Goal: Find specific page/section: Find specific page/section

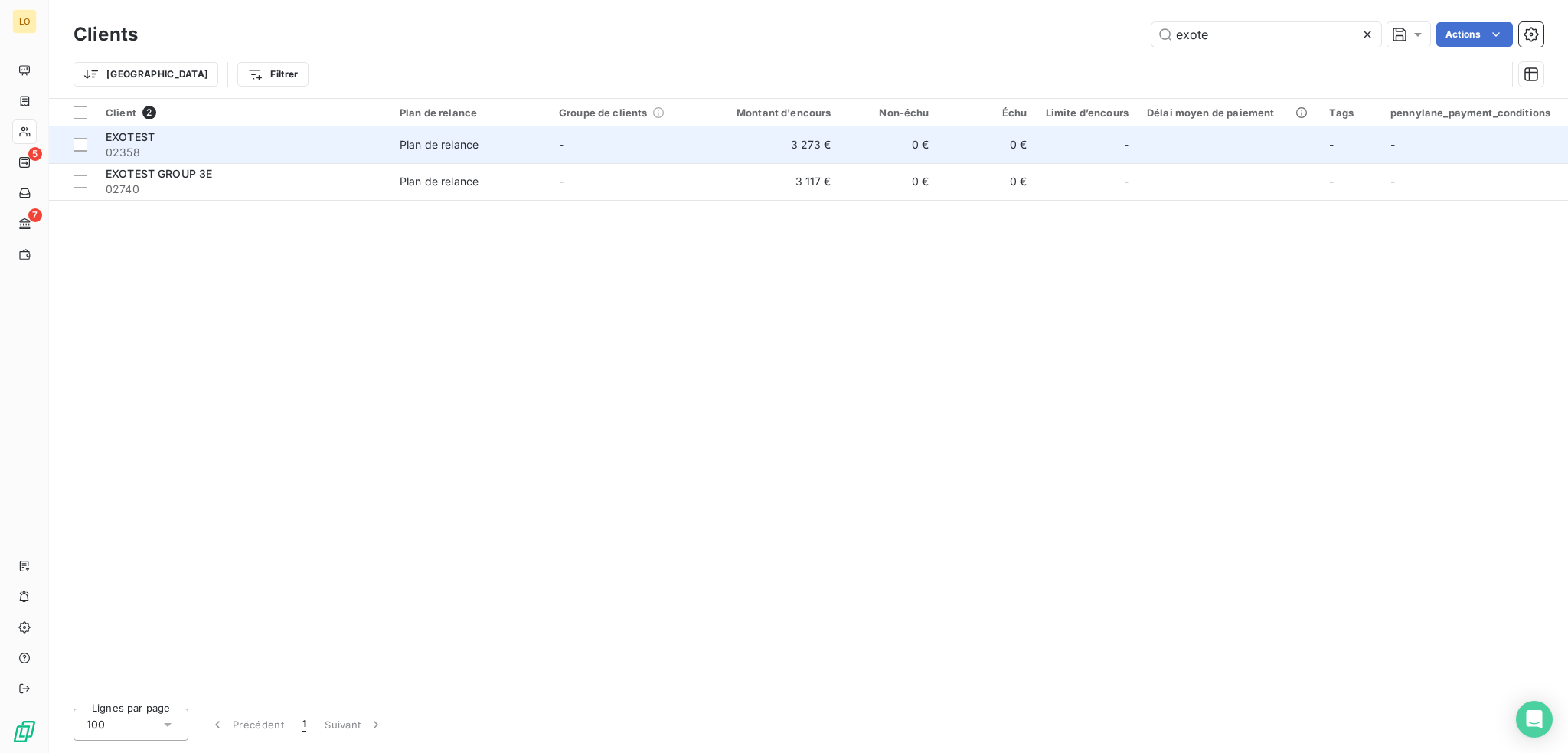
click at [148, 144] on div "EXOTEST" at bounding box center [243, 137] width 275 height 15
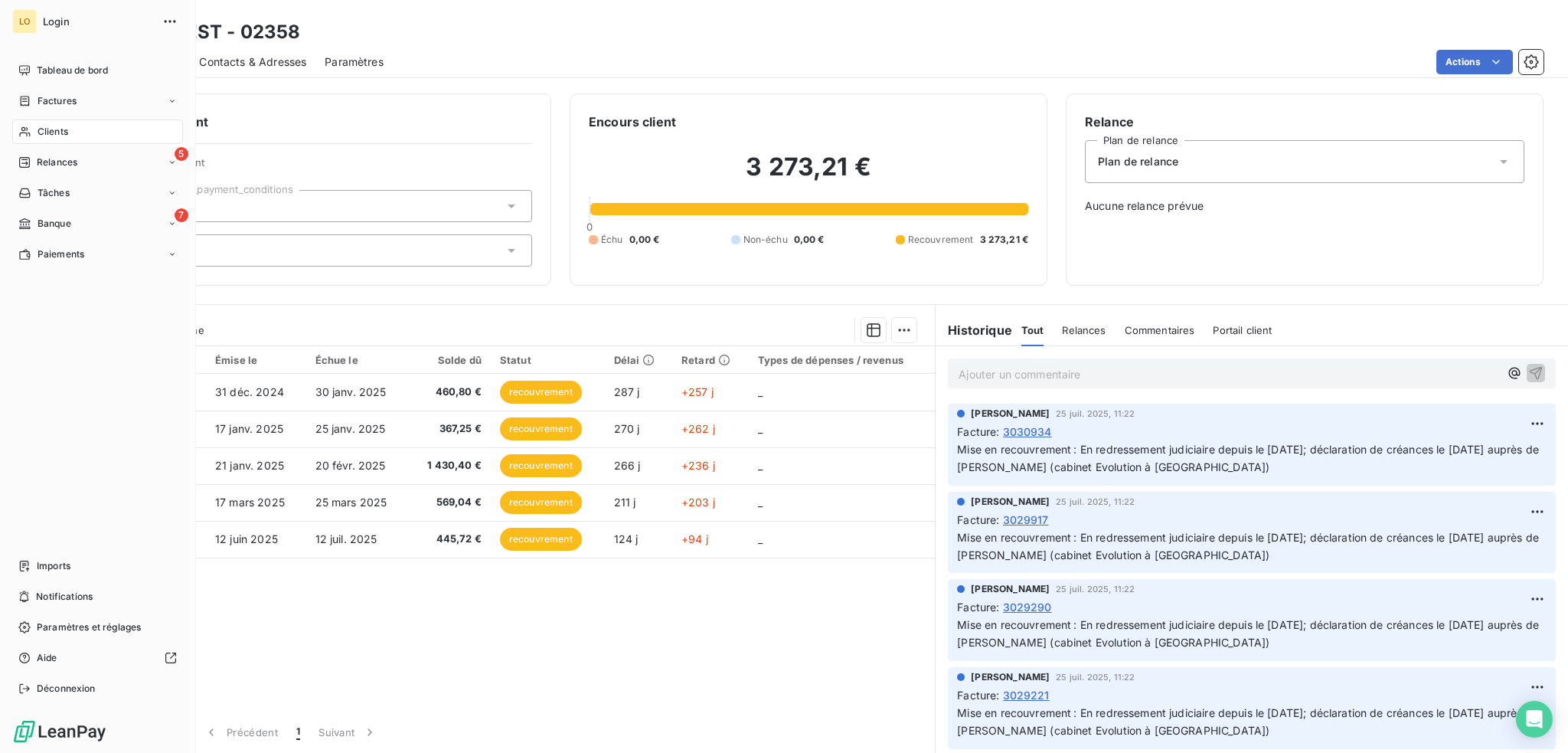
click at [48, 126] on span "Clients" at bounding box center [53, 132] width 31 height 14
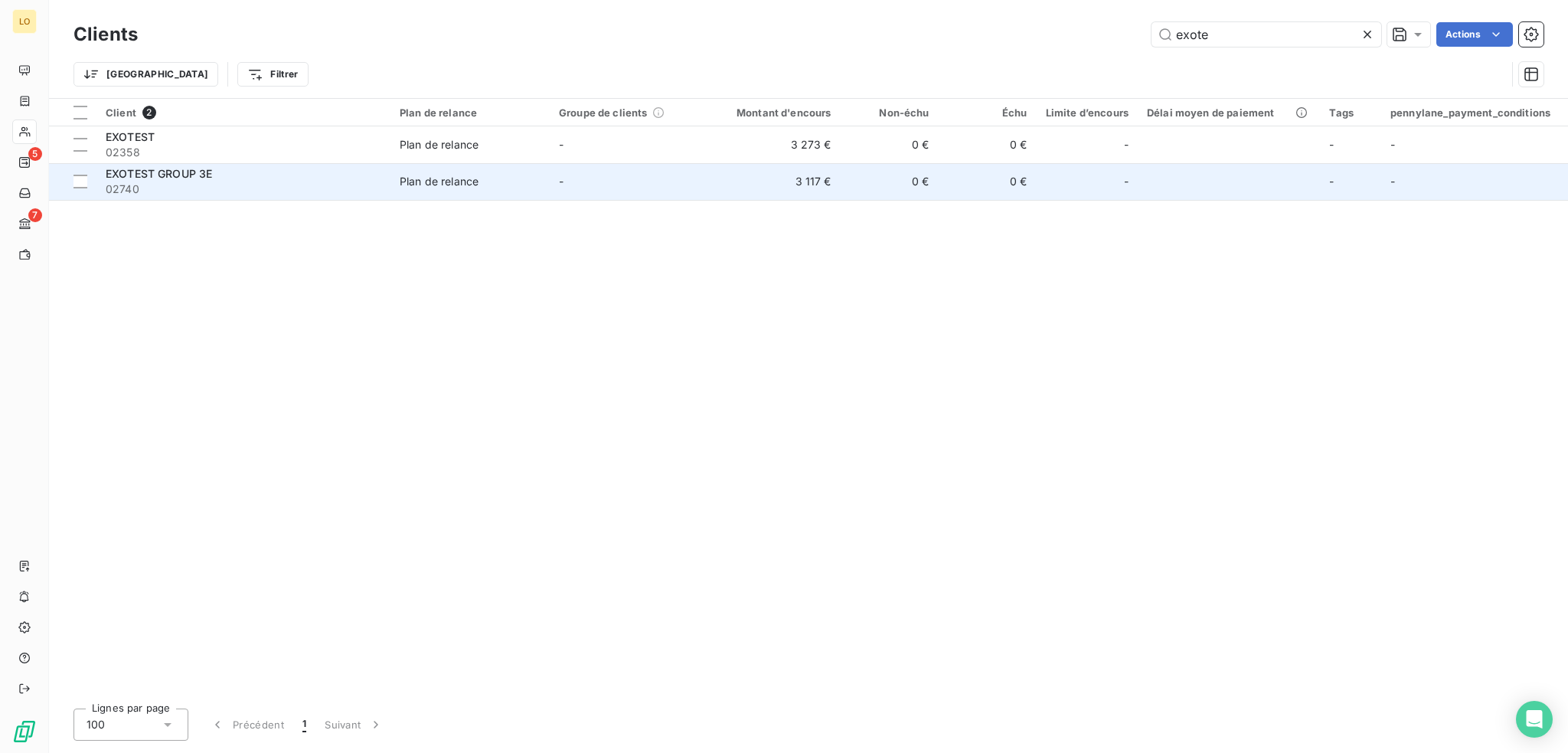
click at [248, 173] on div "EXOTEST GROUP 3E" at bounding box center [243, 174] width 275 height 15
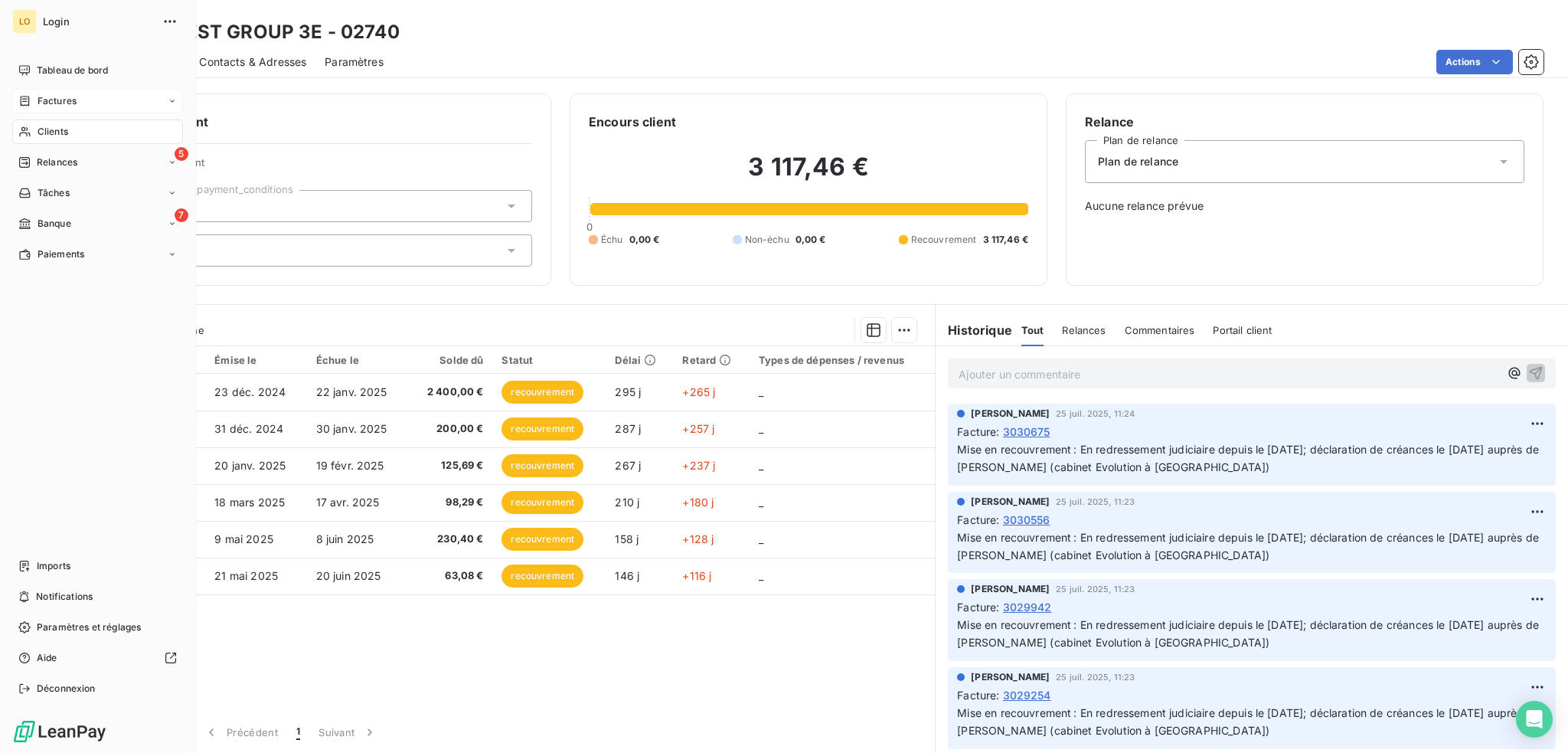
click at [58, 101] on span "Factures" at bounding box center [57, 101] width 39 height 14
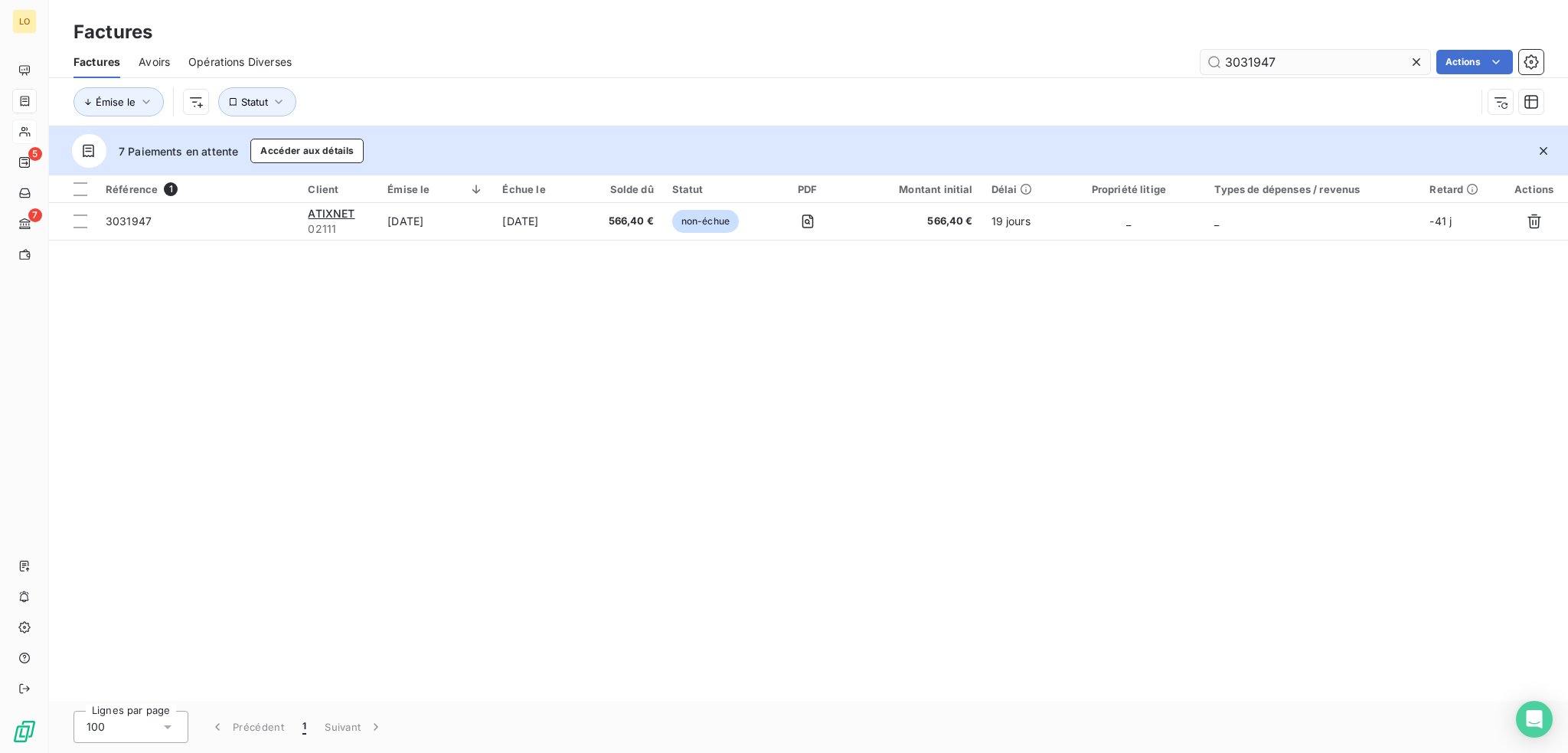
type input "3031947"
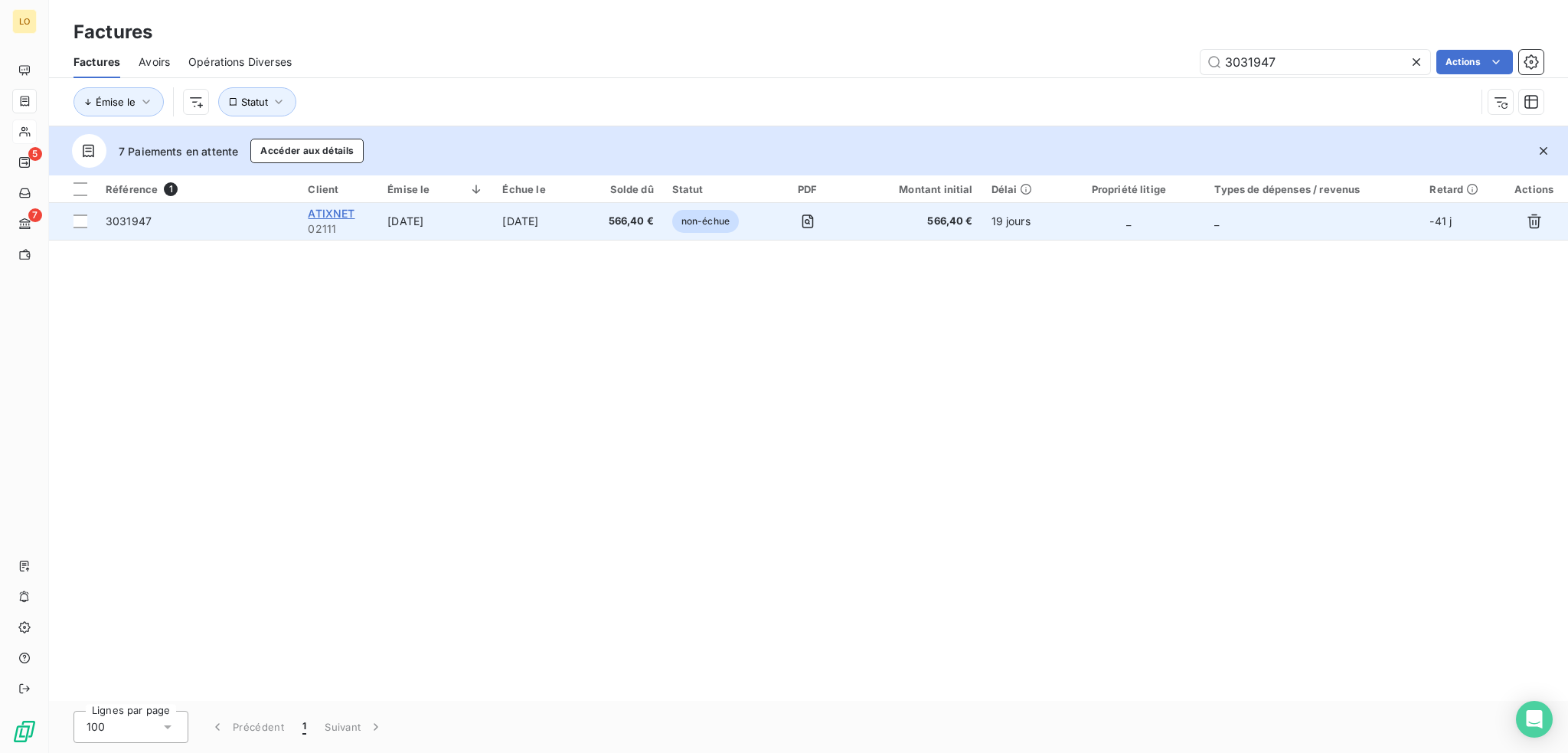
click at [314, 211] on span "ATIXNET" at bounding box center [331, 213] width 47 height 13
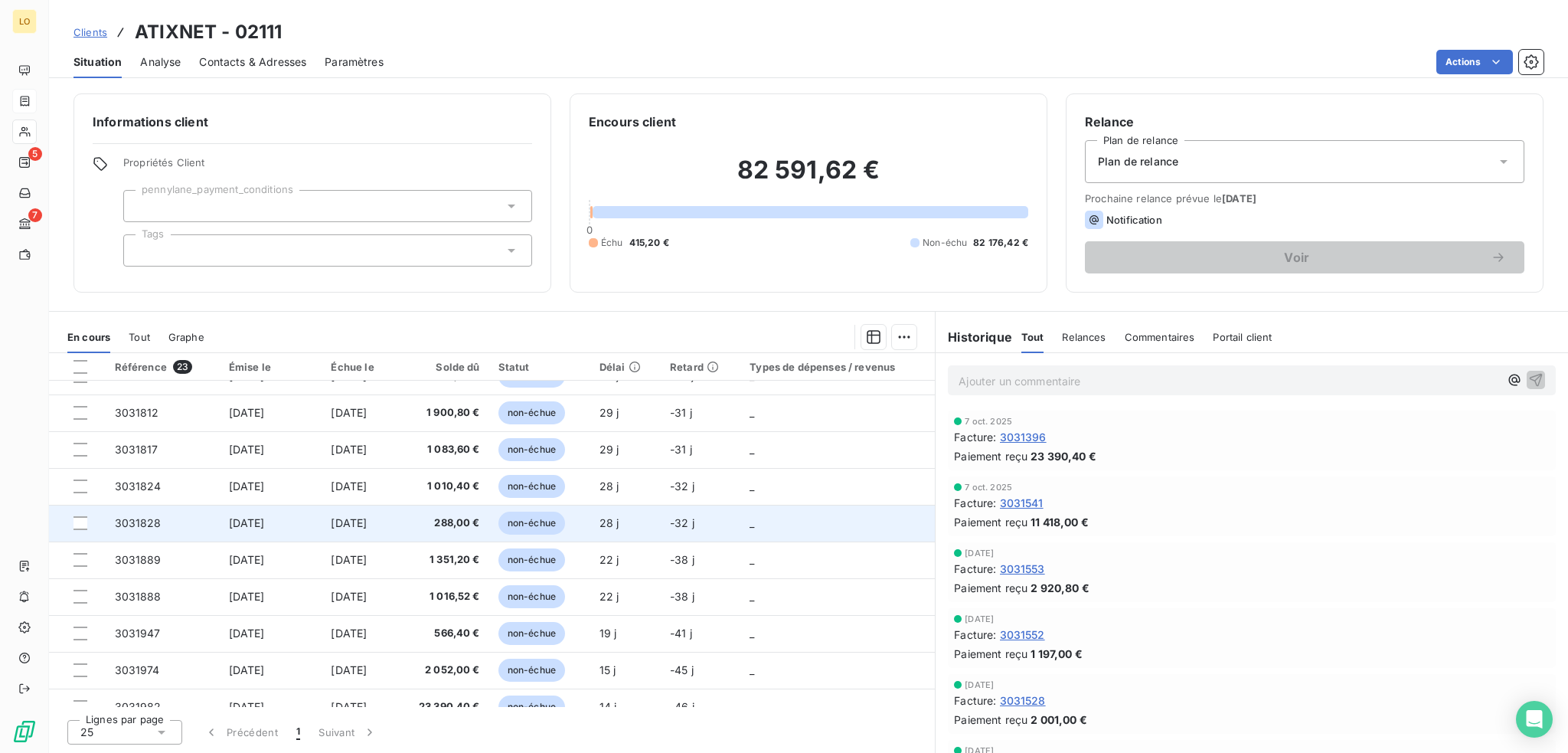
scroll to position [519, 0]
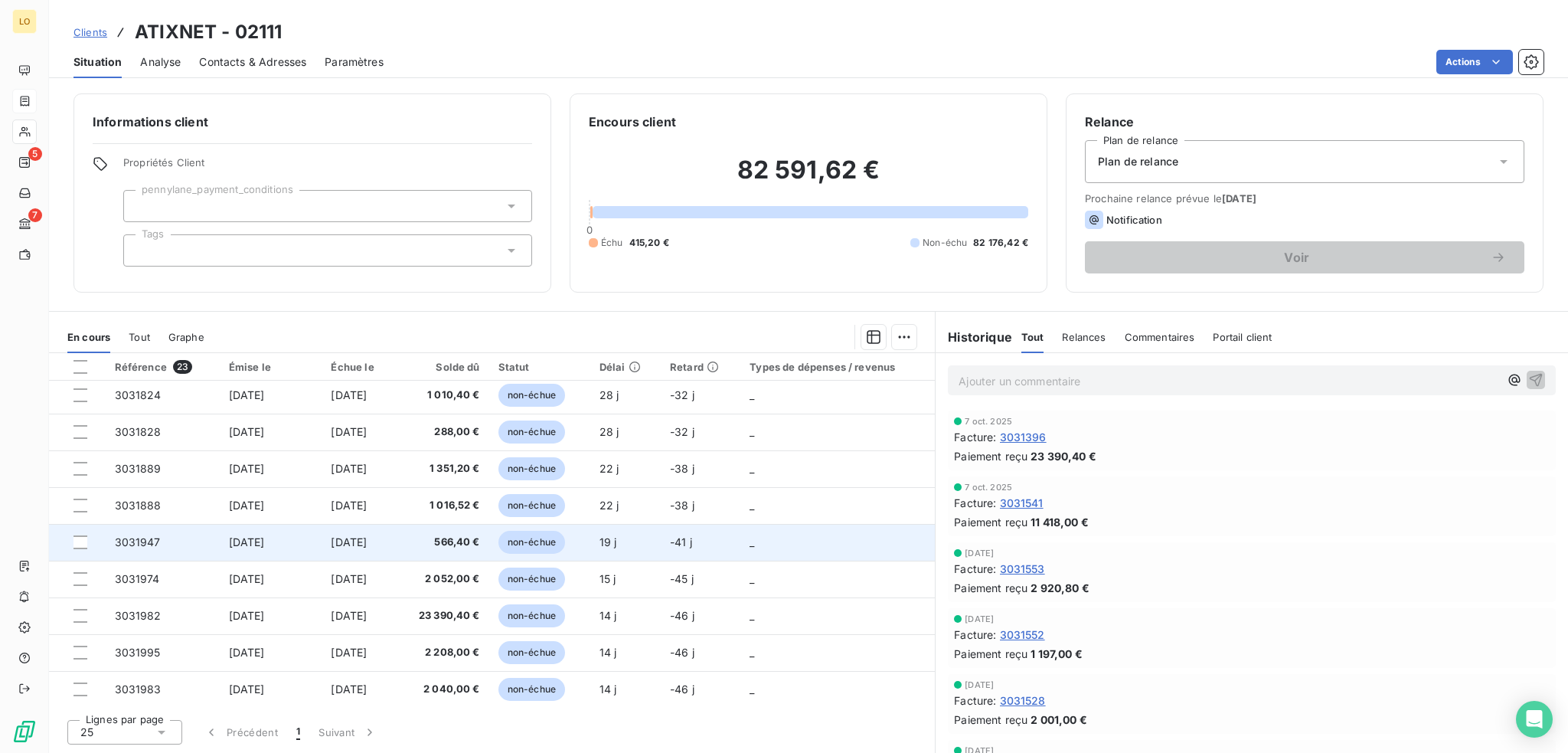
click at [539, 540] on span "non-échue" at bounding box center [532, 543] width 67 height 23
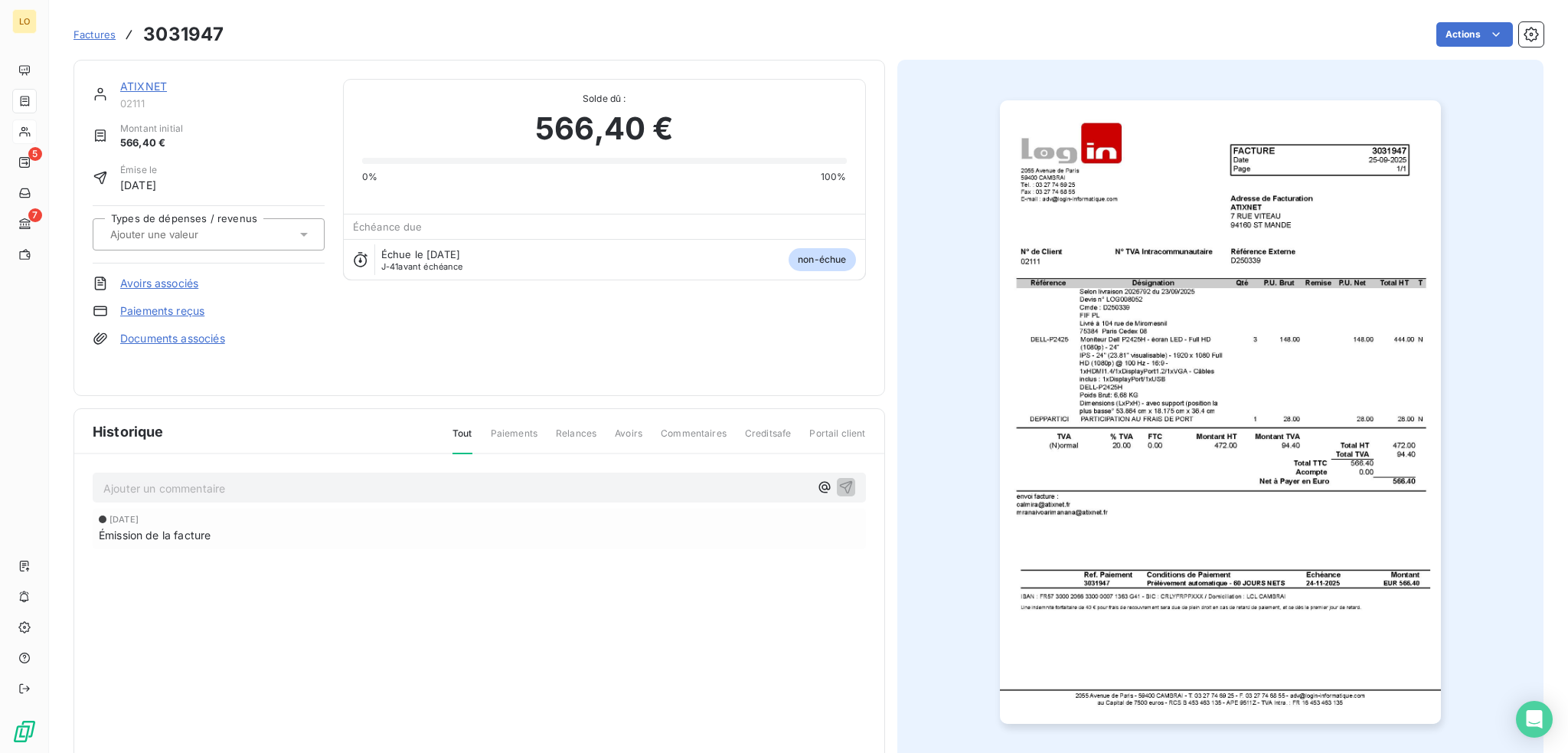
click at [1099, 450] on img "button" at bounding box center [1220, 412] width 441 height 624
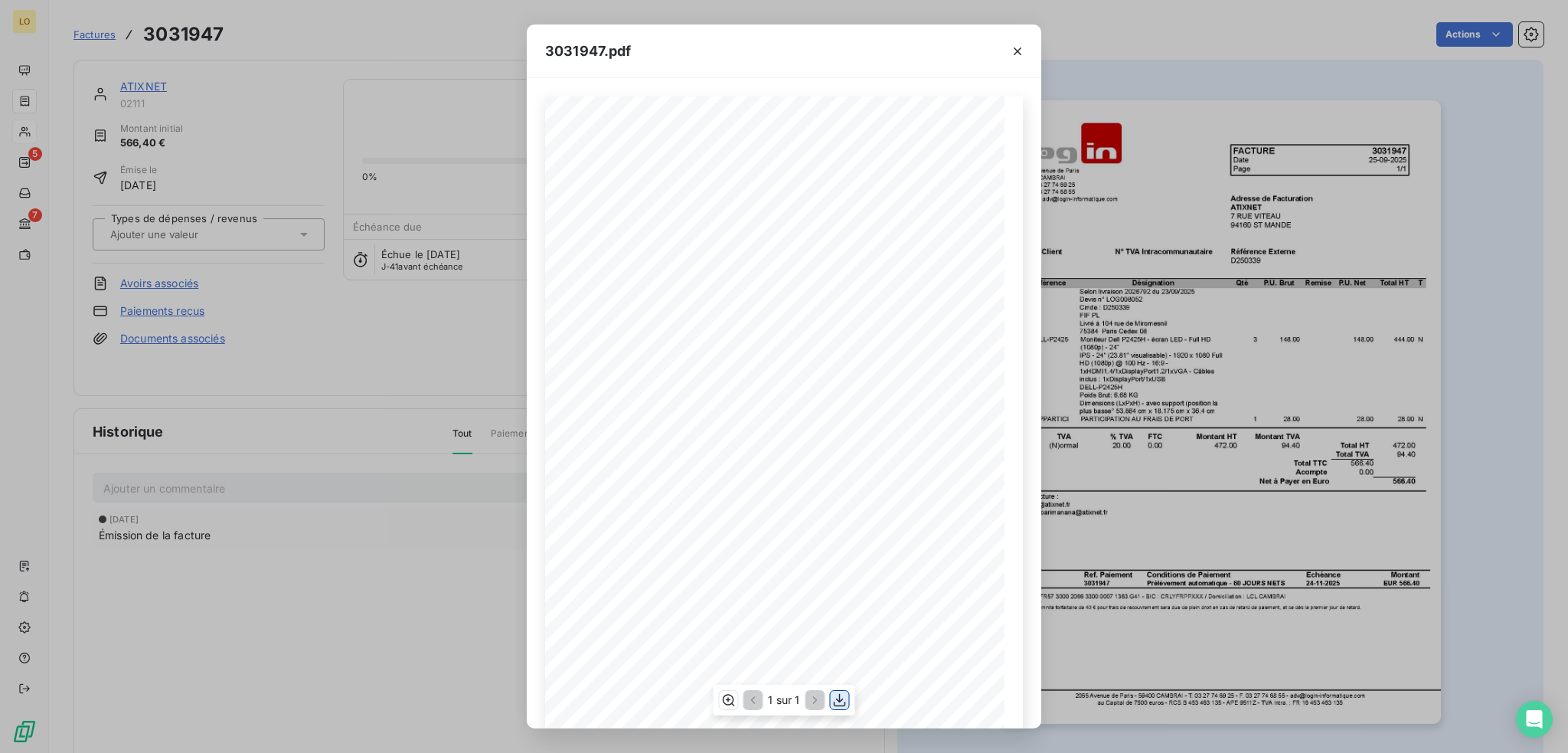
click at [842, 692] on button "button" at bounding box center [840, 700] width 18 height 18
click at [1019, 49] on icon "button" at bounding box center [1018, 51] width 8 height 8
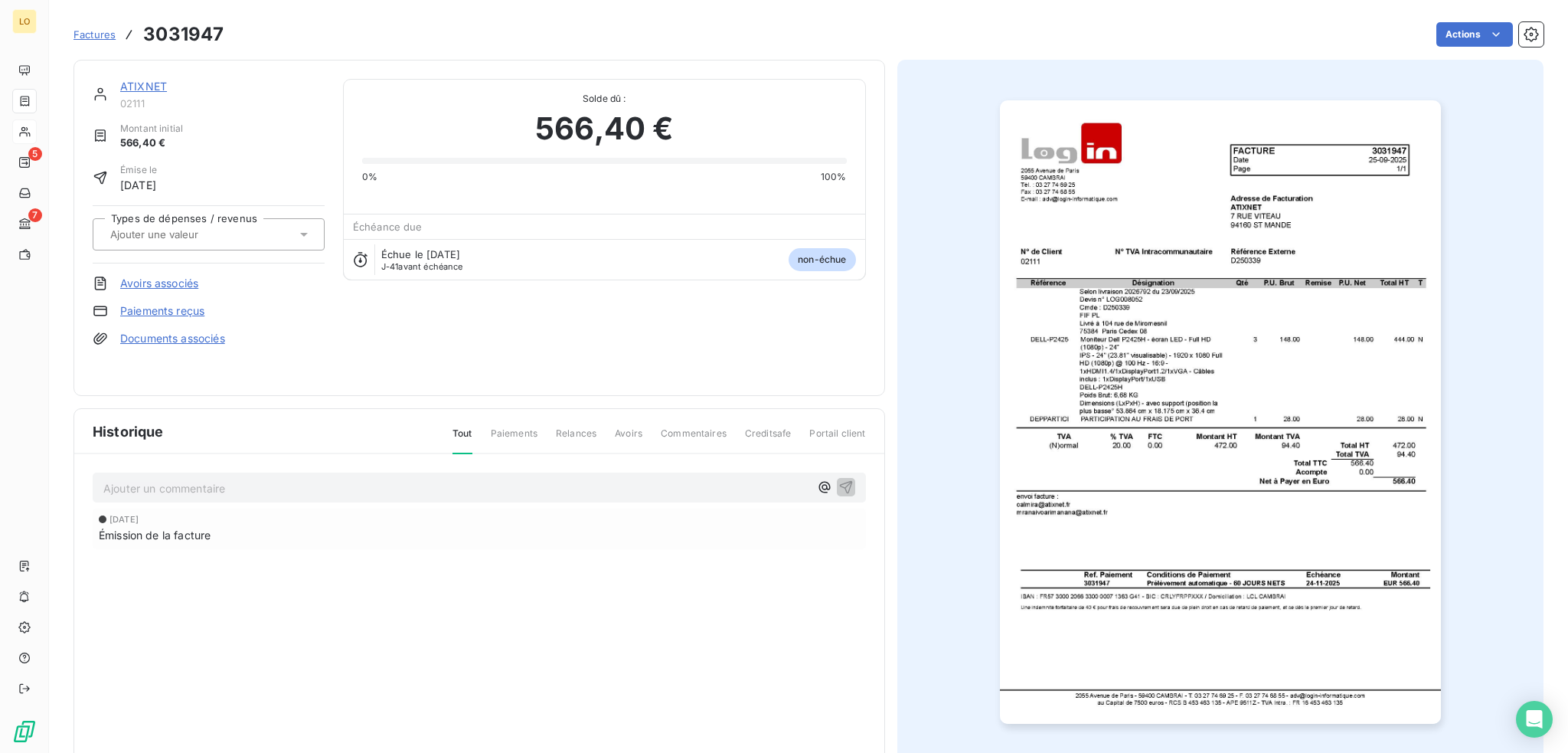
click at [146, 84] on link "ATIXNET" at bounding box center [143, 86] width 47 height 13
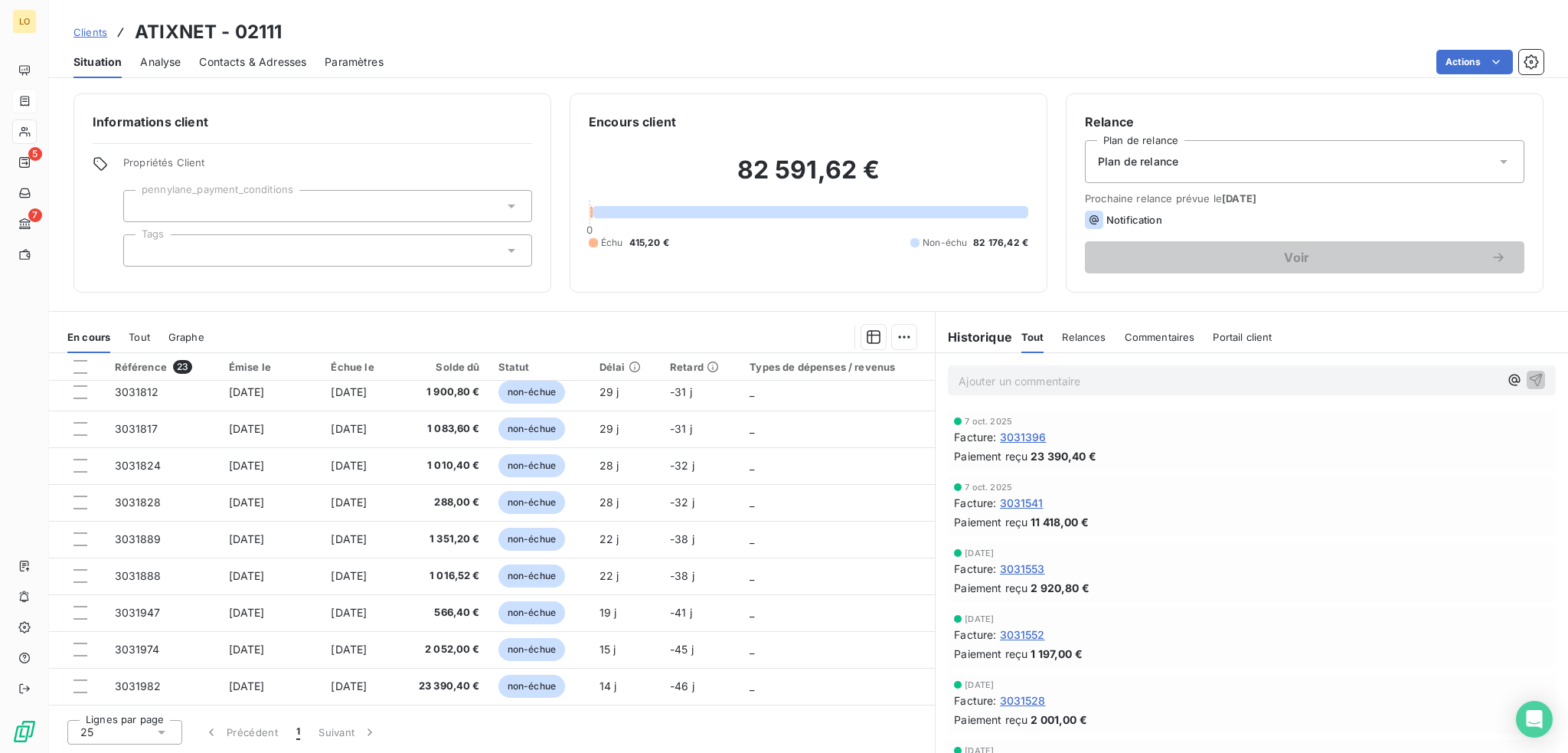
scroll to position [460, 0]
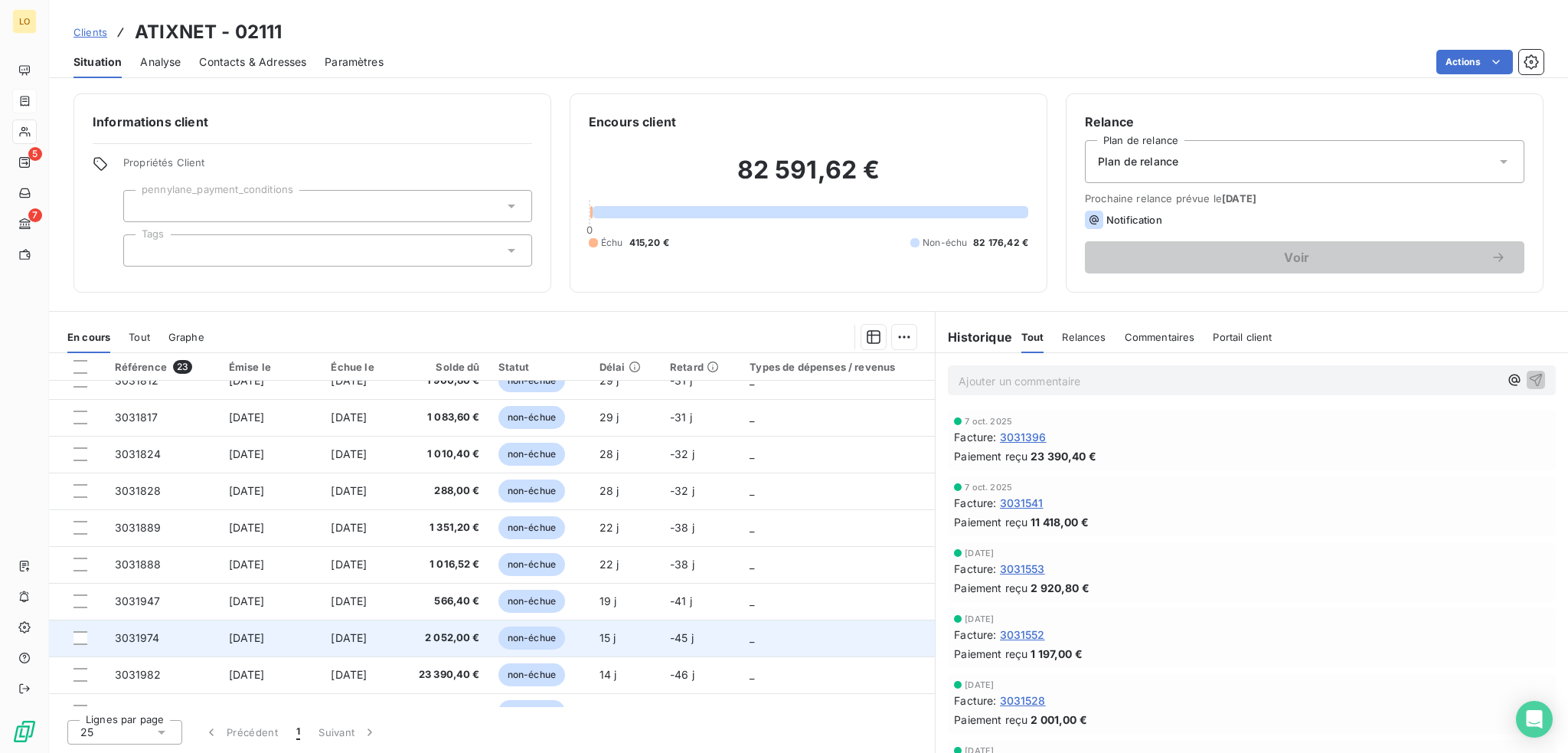
click at [543, 632] on span "non-échue" at bounding box center [532, 639] width 67 height 23
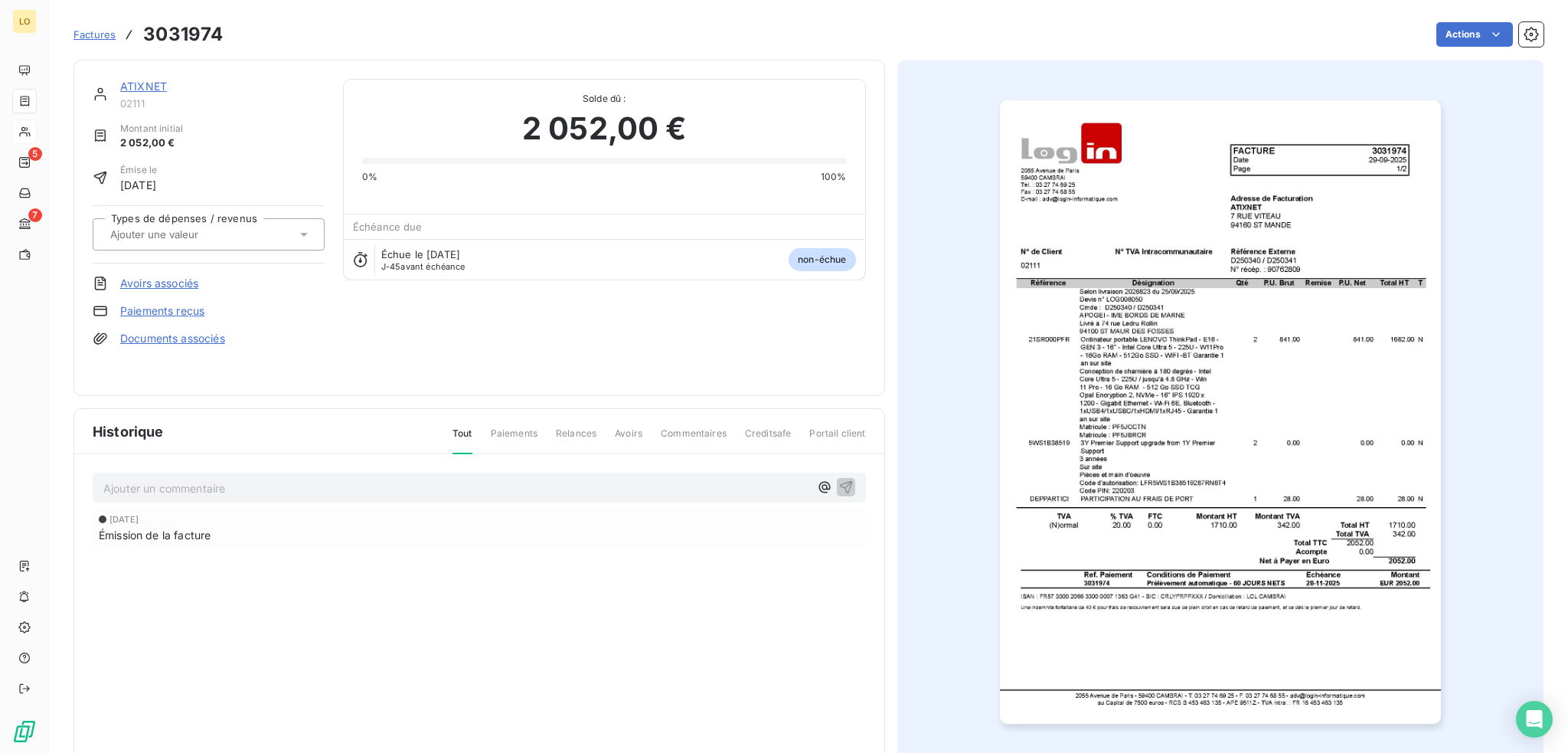
click at [1244, 282] on img "button" at bounding box center [1220, 412] width 441 height 624
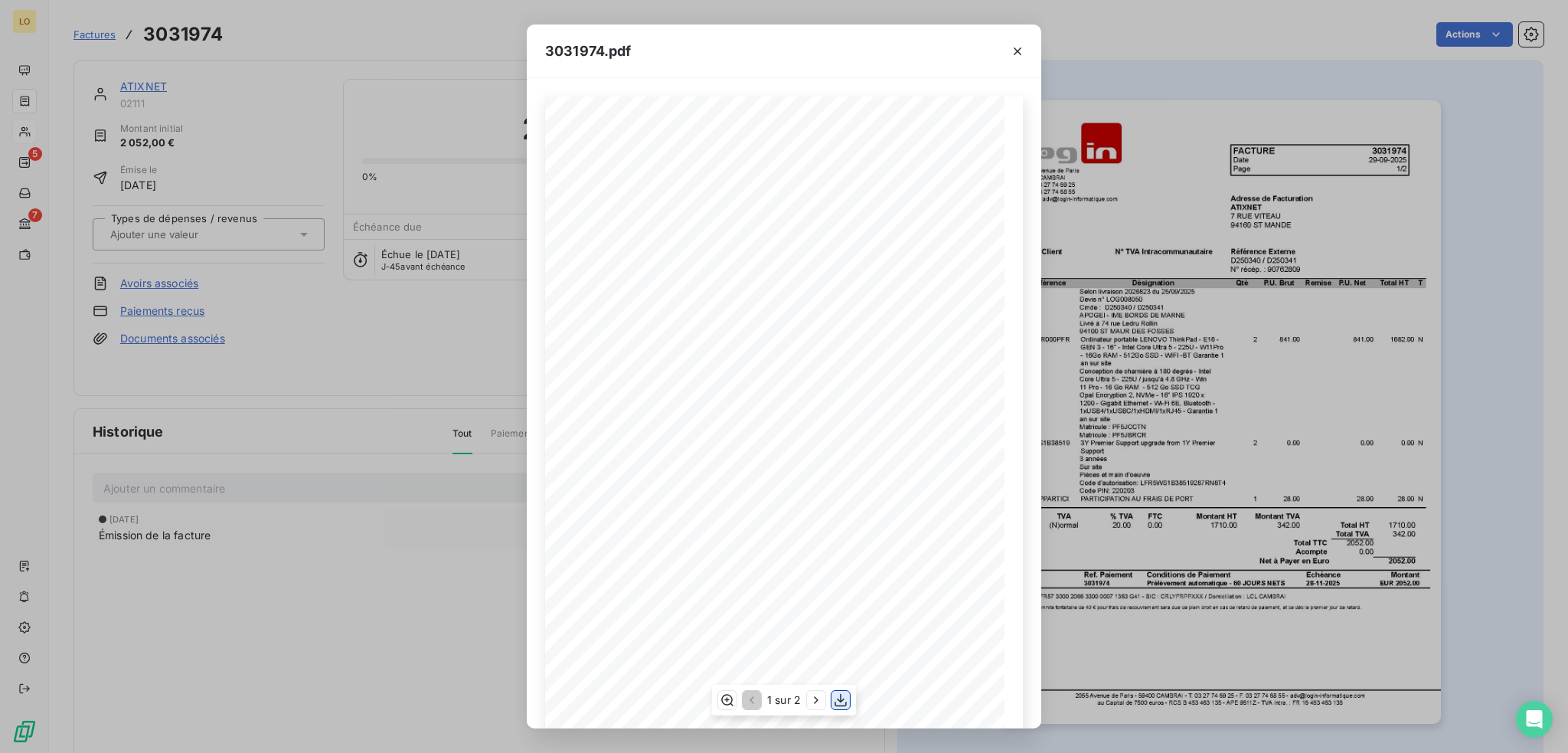
click at [838, 699] on icon "button" at bounding box center [841, 700] width 12 height 13
click at [1022, 48] on icon "button" at bounding box center [1018, 51] width 15 height 15
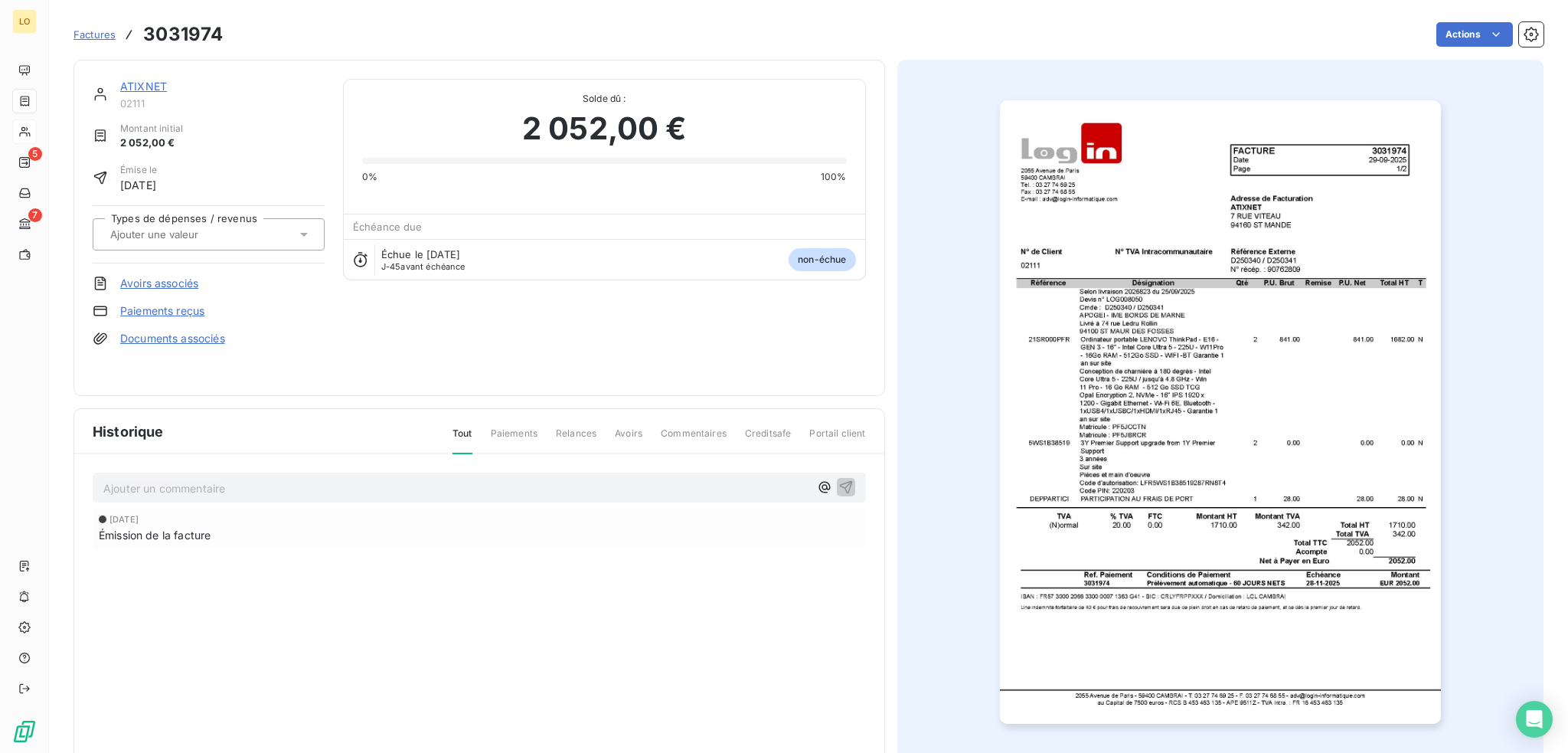
click at [150, 82] on link "ATIXNET" at bounding box center [143, 86] width 47 height 13
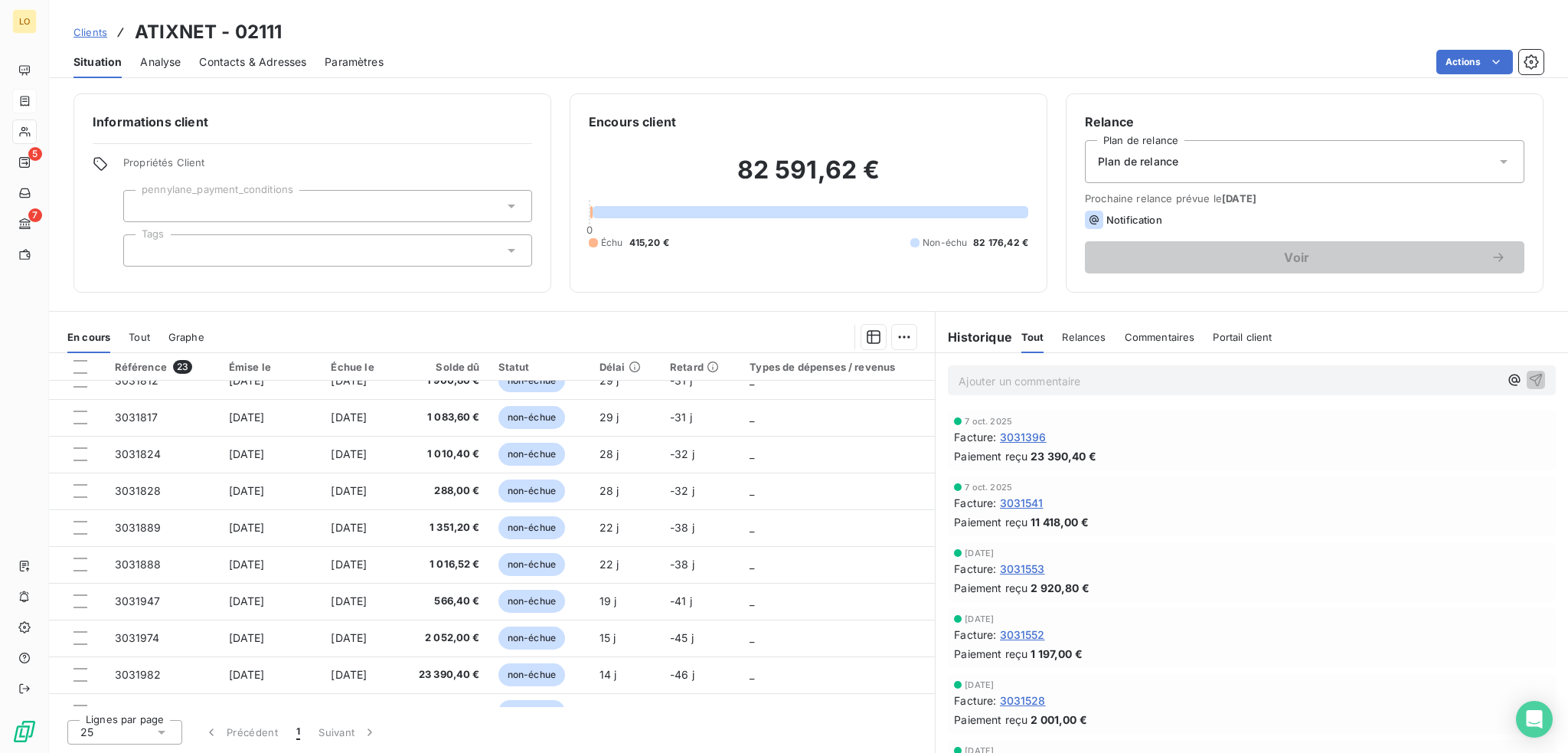
scroll to position [519, 0]
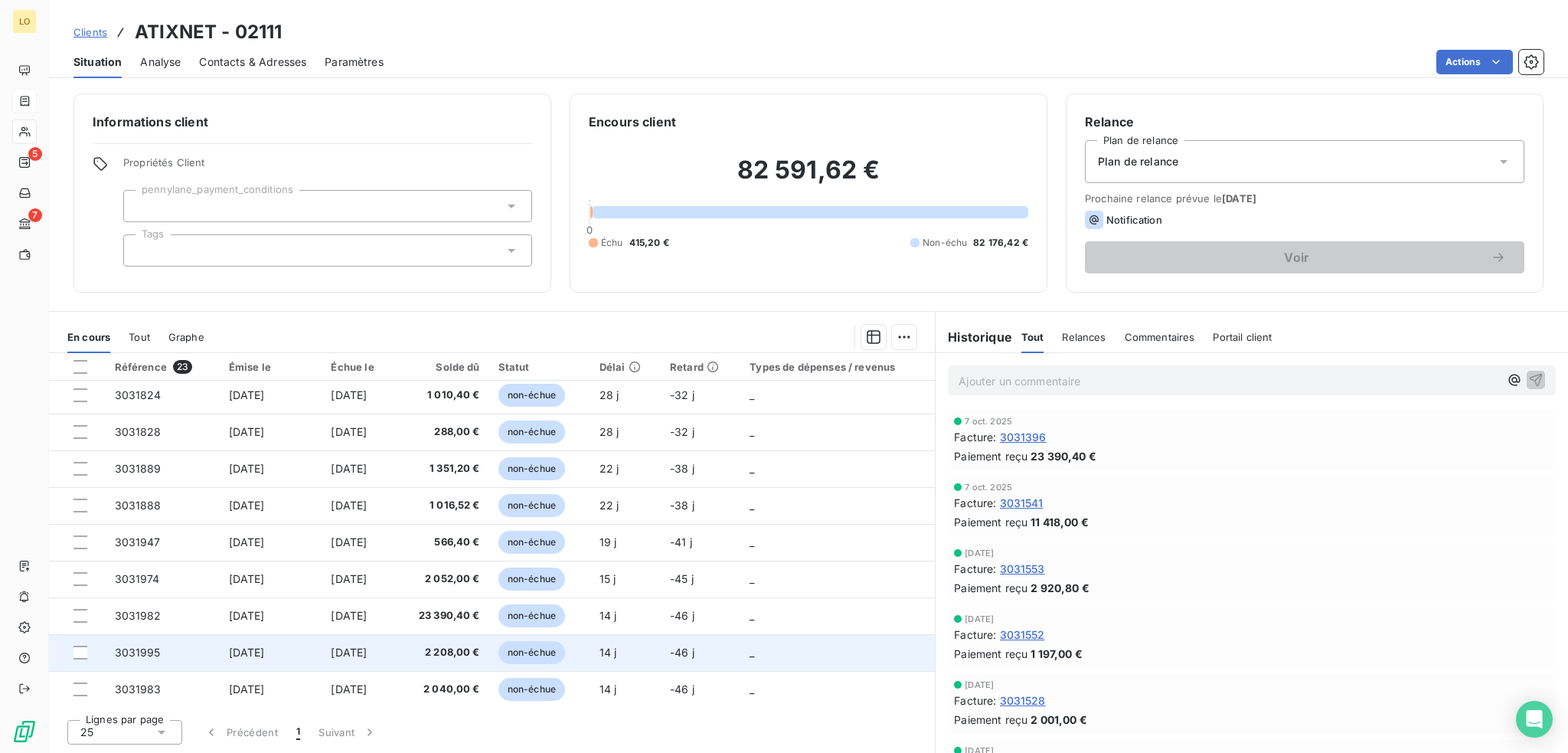
click at [565, 646] on span "non-échue" at bounding box center [532, 653] width 67 height 23
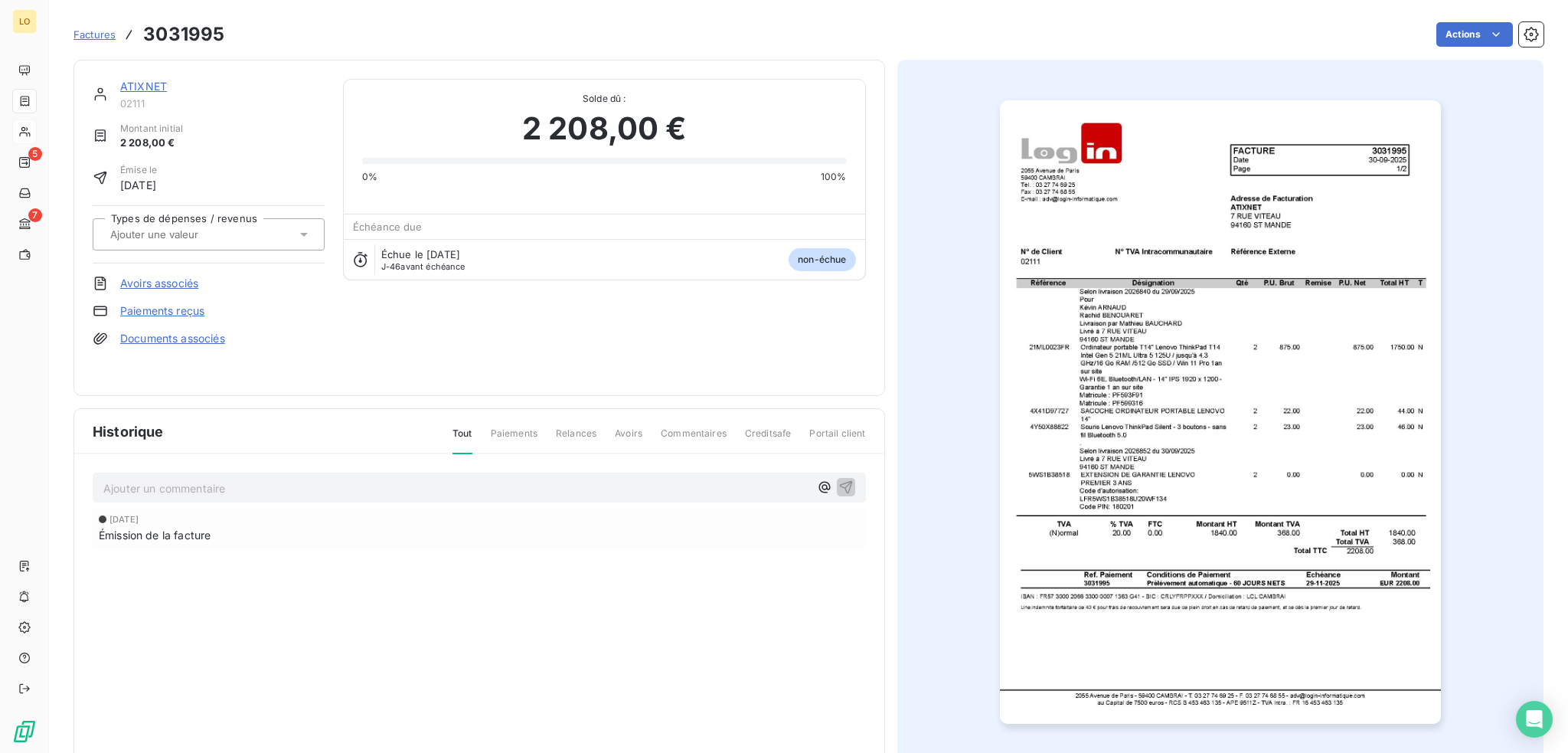
click at [1112, 305] on img "button" at bounding box center [1220, 412] width 441 height 624
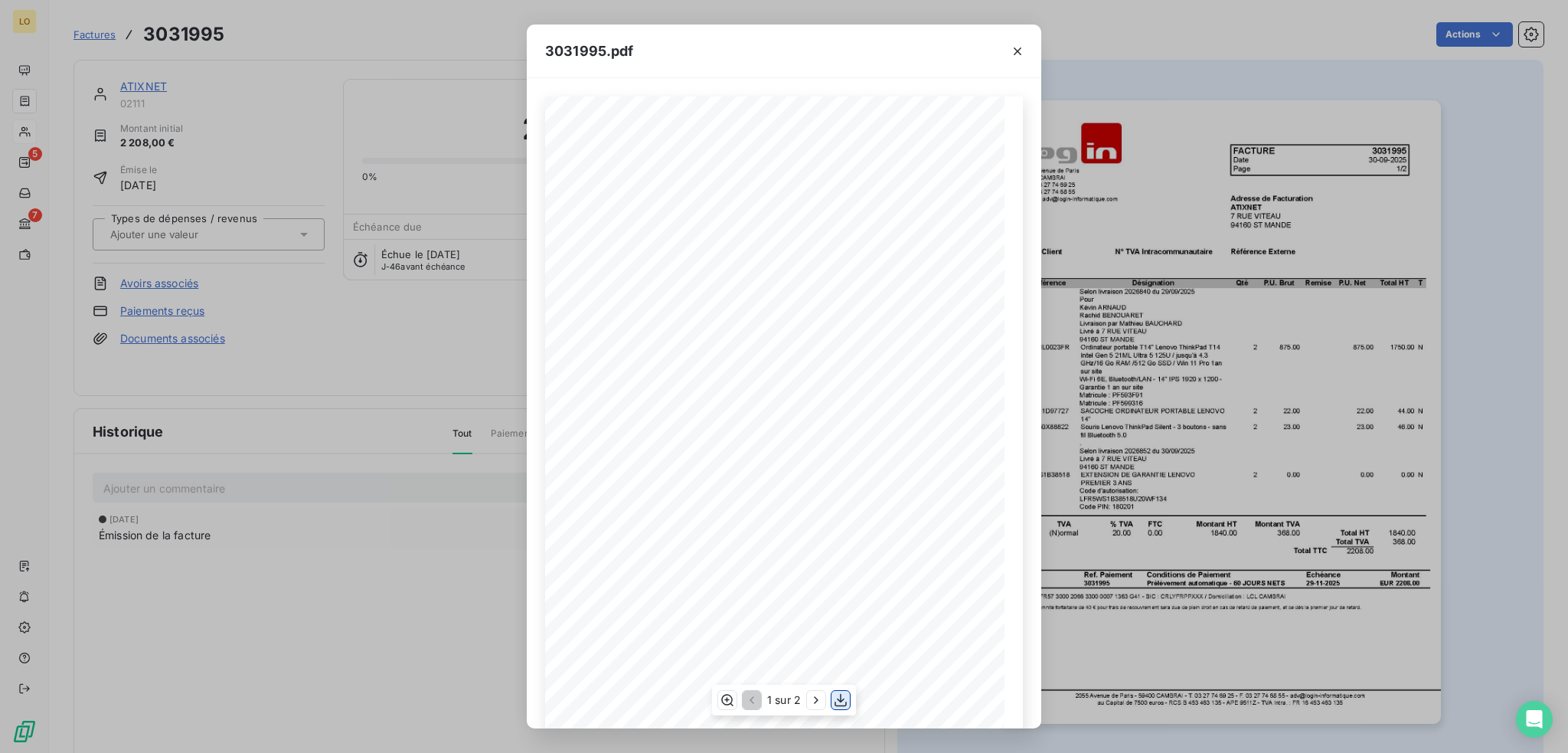
click at [839, 694] on icon "button" at bounding box center [841, 700] width 15 height 15
click at [1020, 54] on icon "button" at bounding box center [1018, 51] width 8 height 8
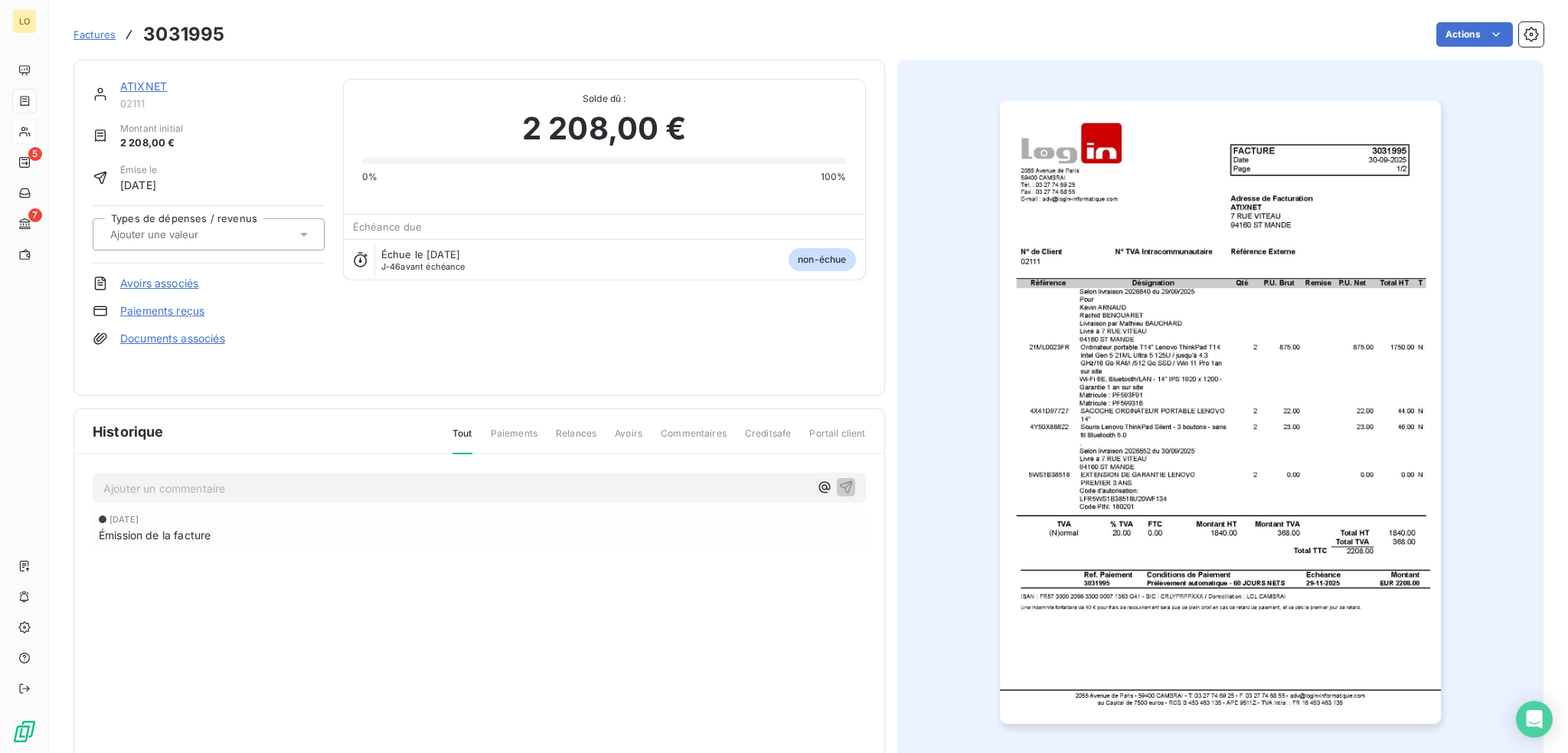
click at [154, 91] on link "ATIXNET" at bounding box center [143, 86] width 47 height 13
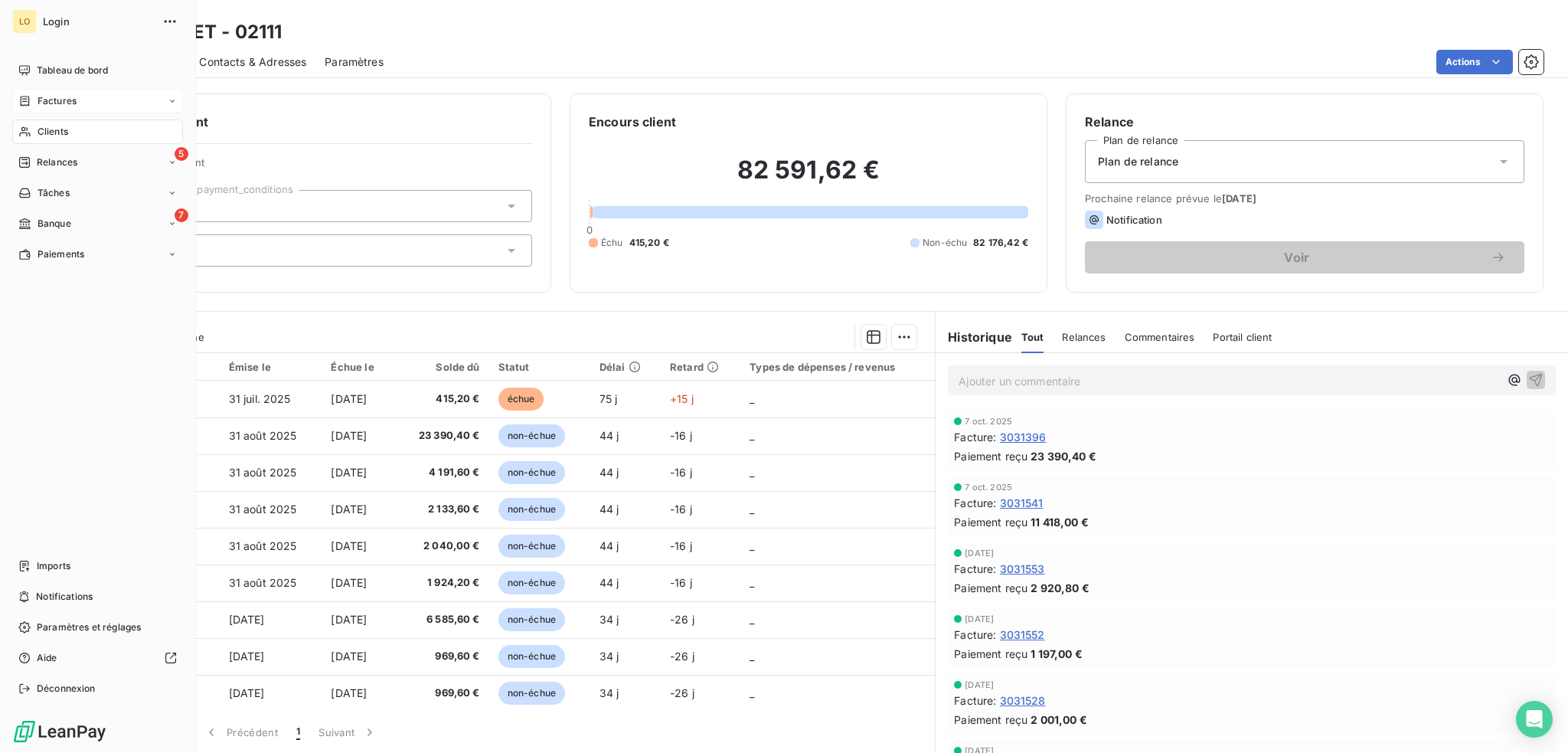
click at [77, 101] on div "Factures" at bounding box center [97, 101] width 171 height 25
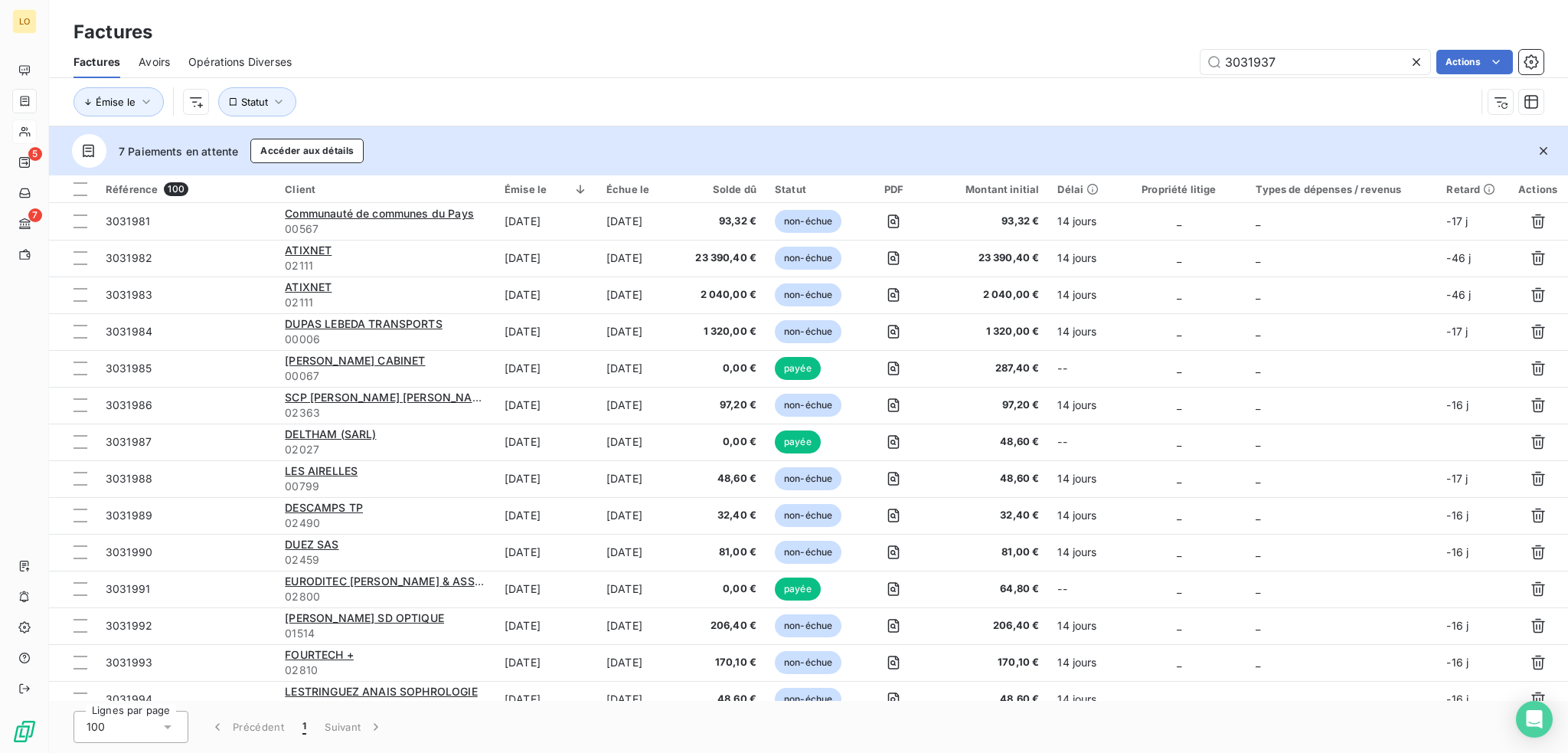
type input "3031937"
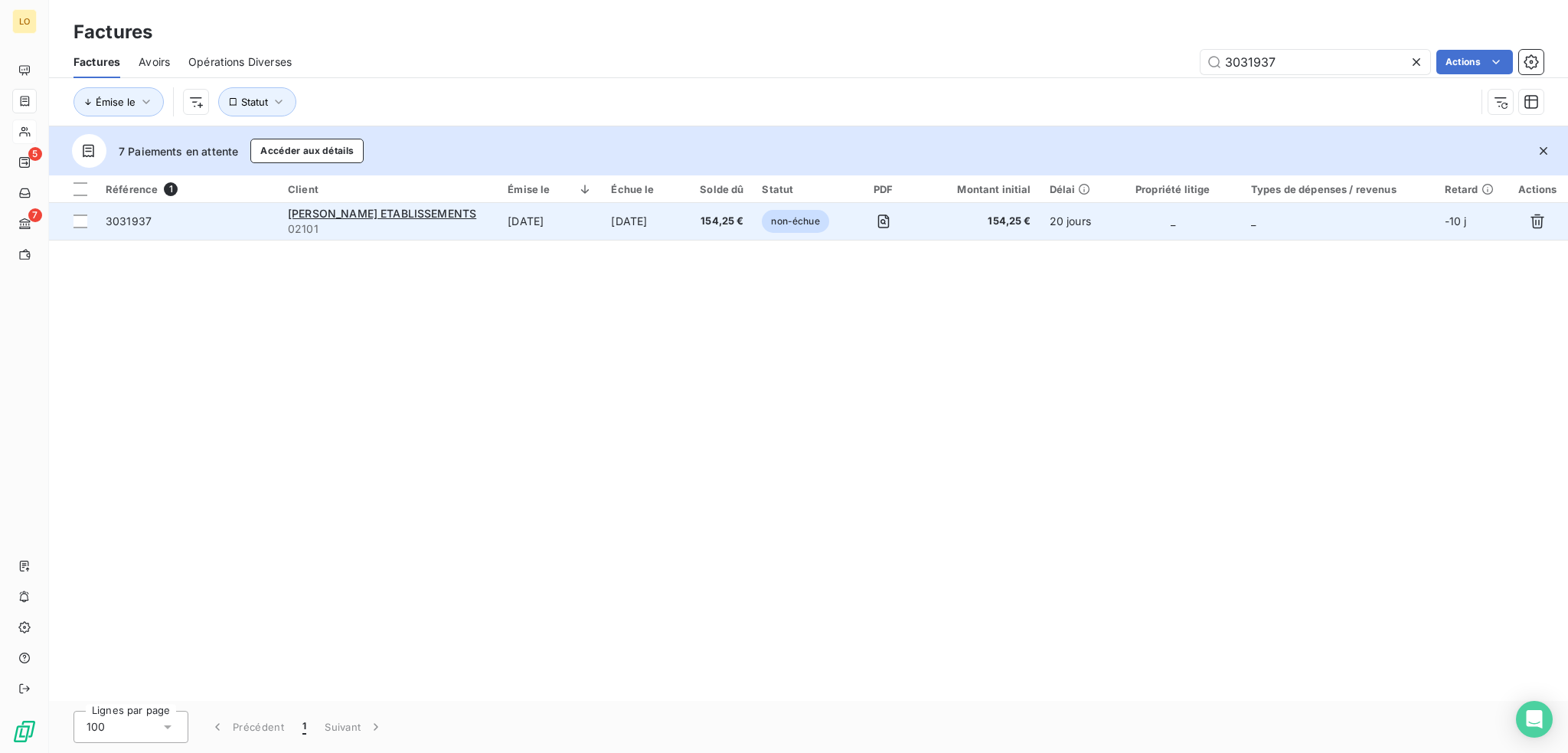
click at [130, 218] on span "3031937" at bounding box center [129, 220] width 46 height 13
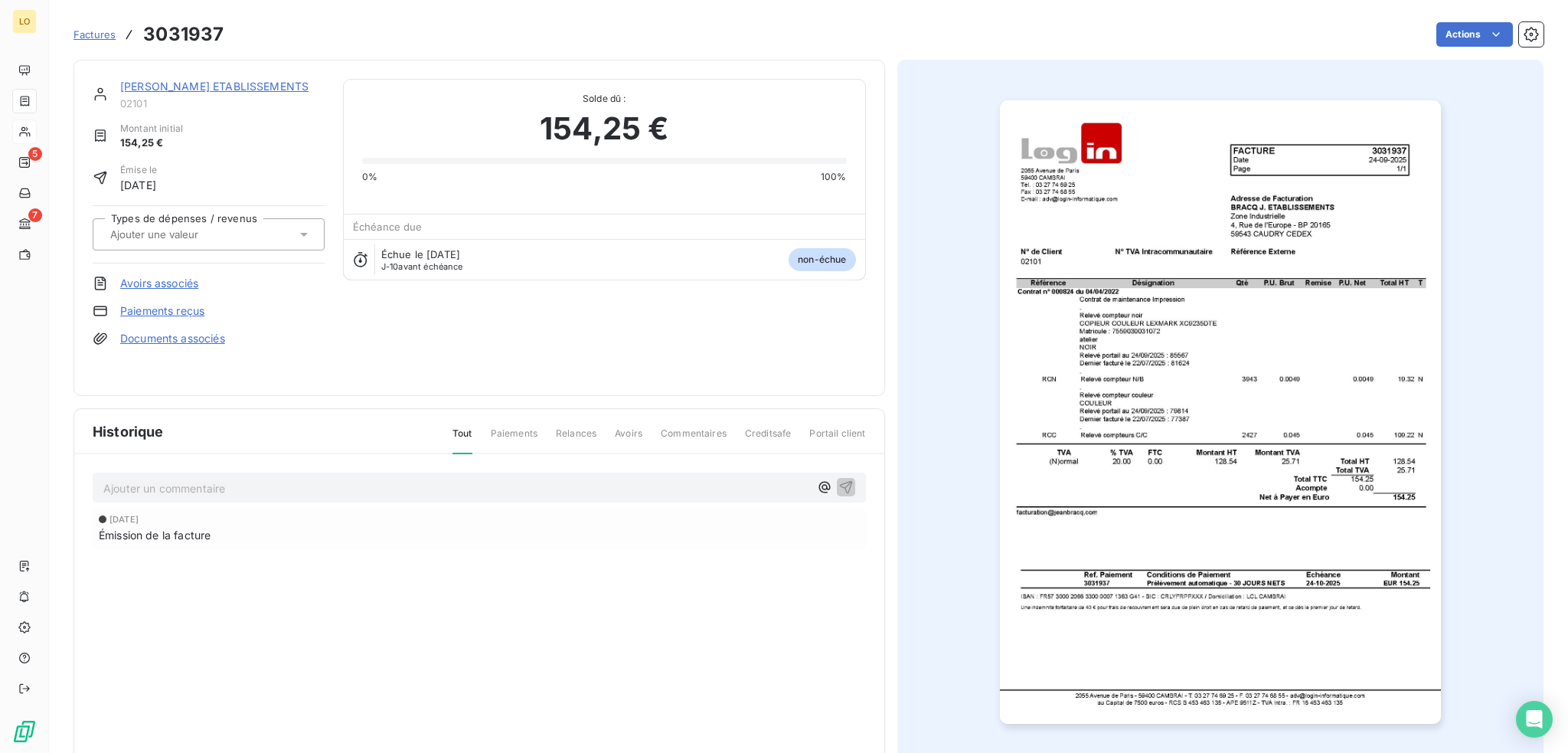
click at [1139, 296] on img "button" at bounding box center [1220, 412] width 441 height 624
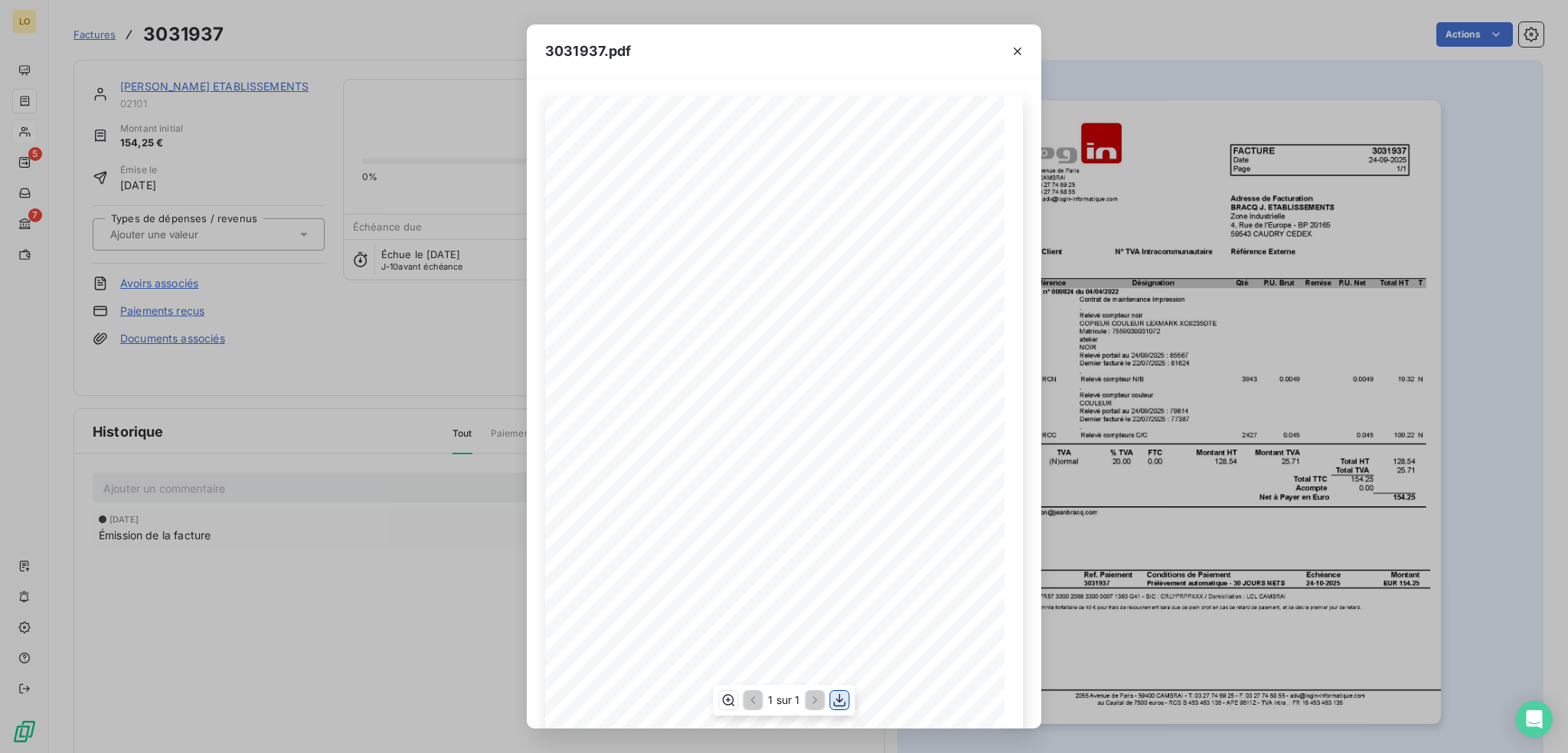
click at [839, 697] on icon "button" at bounding box center [840, 700] width 12 height 13
click at [1016, 50] on icon "button" at bounding box center [1018, 51] width 15 height 15
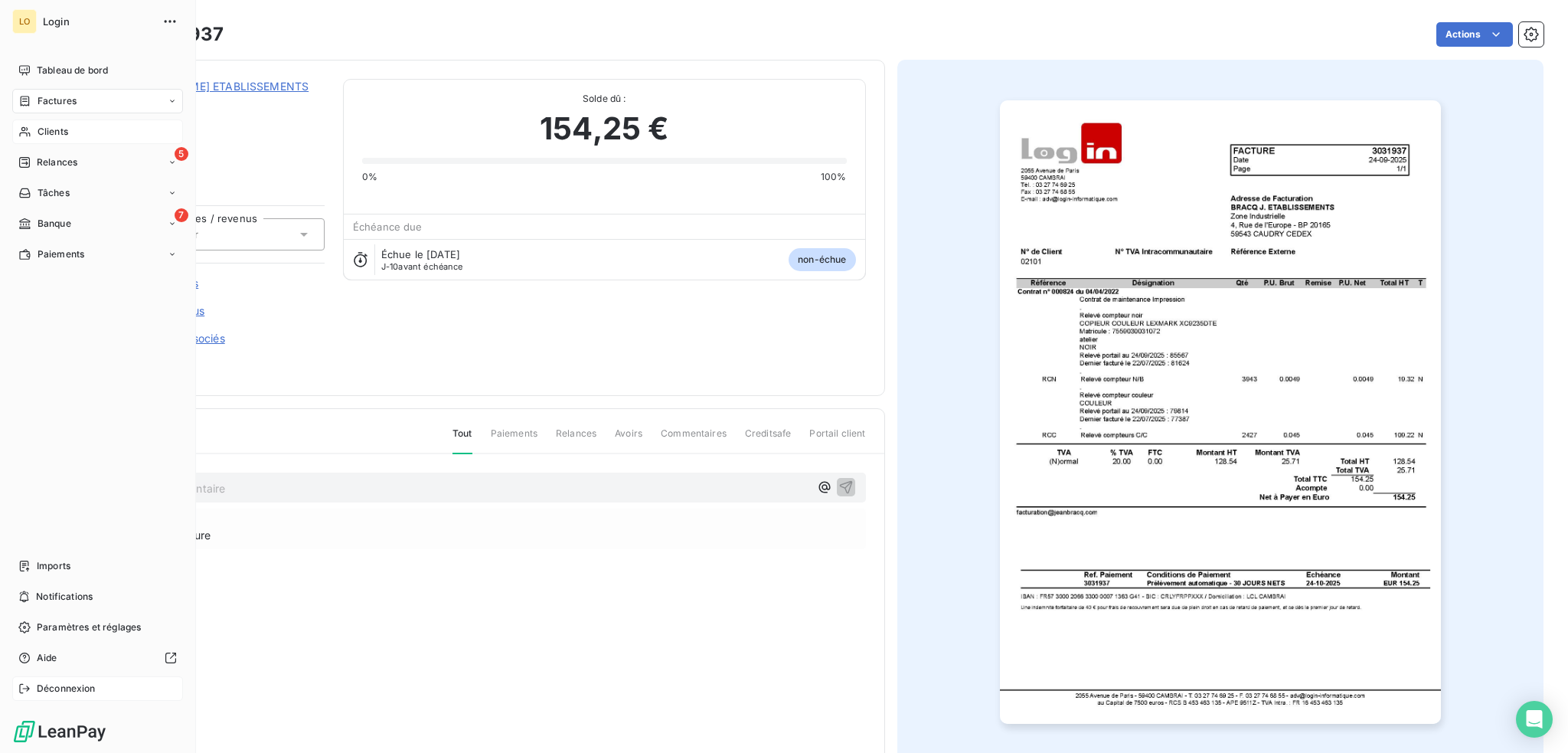
click at [58, 688] on span "Déconnexion" at bounding box center [66, 689] width 59 height 14
